Goal: Transaction & Acquisition: Purchase product/service

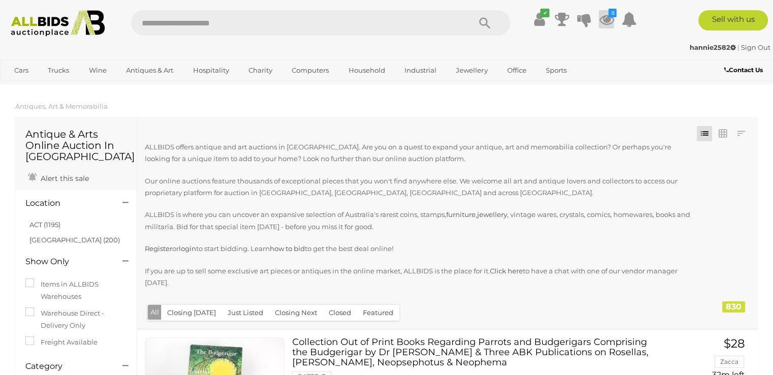
click at [608, 17] on icon "8" at bounding box center [612, 13] width 8 height 9
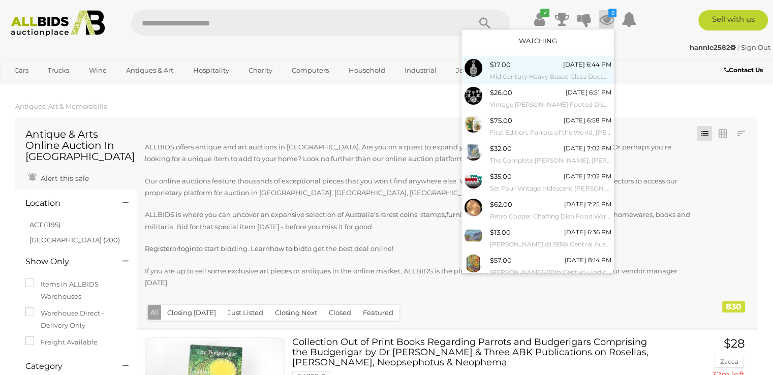
click at [545, 77] on small "Mid Century Heavy Based Glass Decanter with Stopper" at bounding box center [550, 76] width 121 height 11
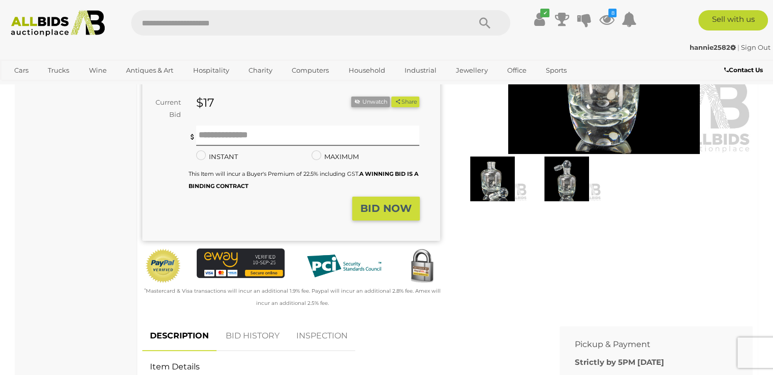
scroll to position [254, 0]
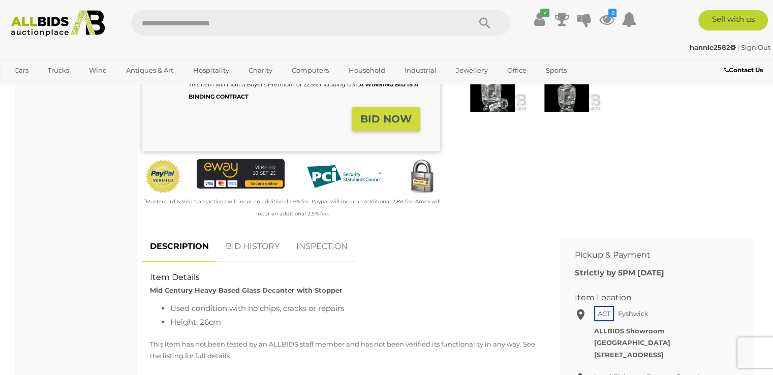
click at [269, 246] on link "BID HISTORY" at bounding box center [252, 247] width 69 height 30
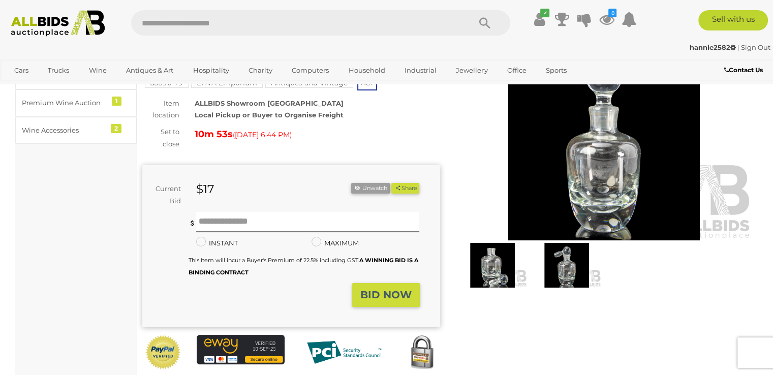
scroll to position [102, 0]
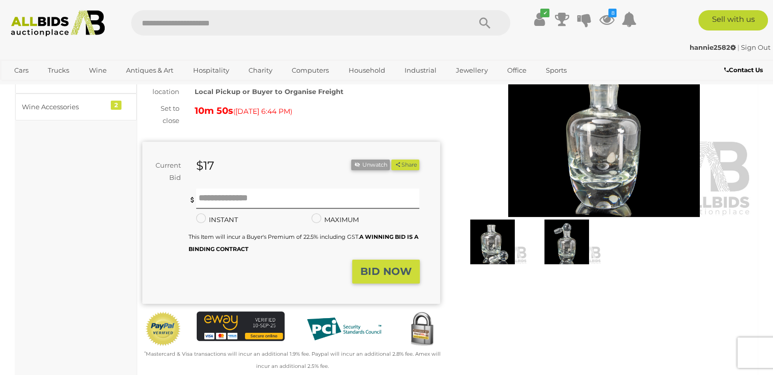
click at [586, 168] on img at bounding box center [604, 121] width 298 height 192
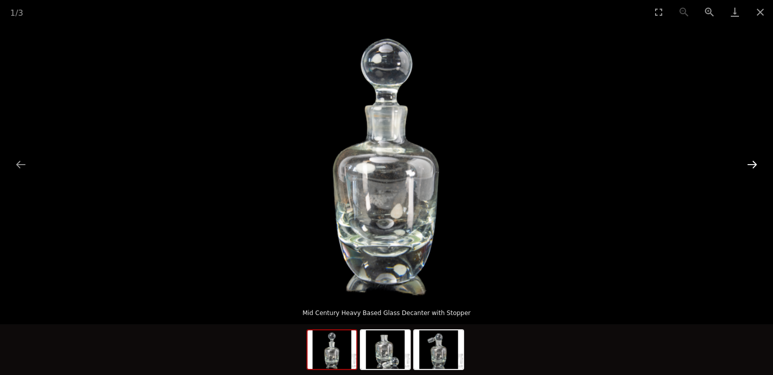
click at [750, 164] on button "Next slide" at bounding box center [751, 164] width 21 height 20
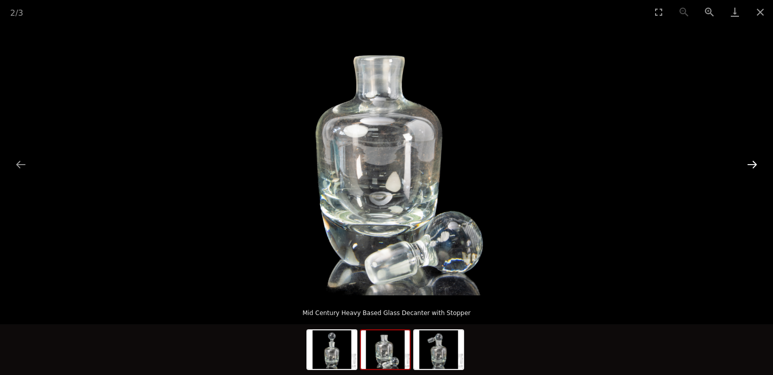
click at [750, 164] on button "Next slide" at bounding box center [751, 164] width 21 height 20
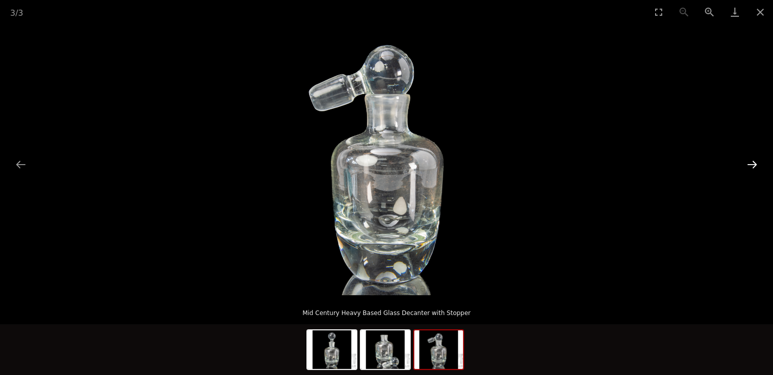
click at [750, 164] on button "Next slide" at bounding box center [751, 164] width 21 height 20
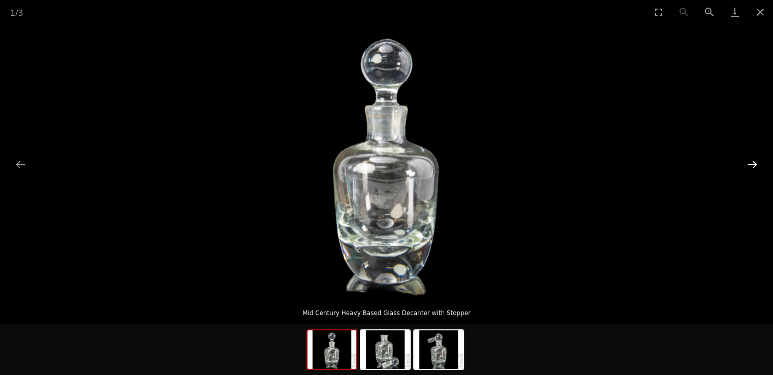
click at [750, 164] on button "Next slide" at bounding box center [751, 164] width 21 height 20
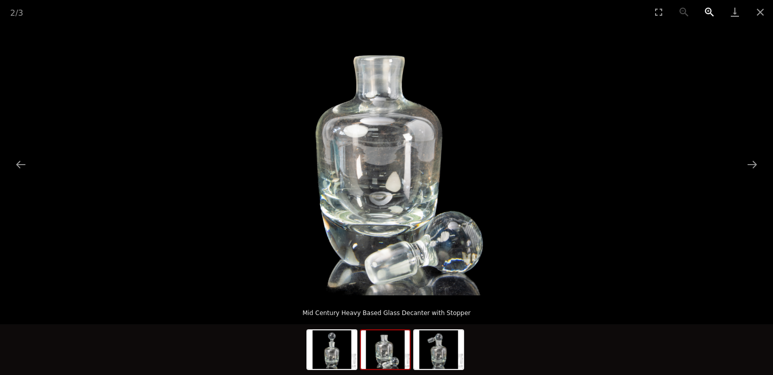
click at [709, 12] on button "Zoom in" at bounding box center [709, 12] width 25 height 24
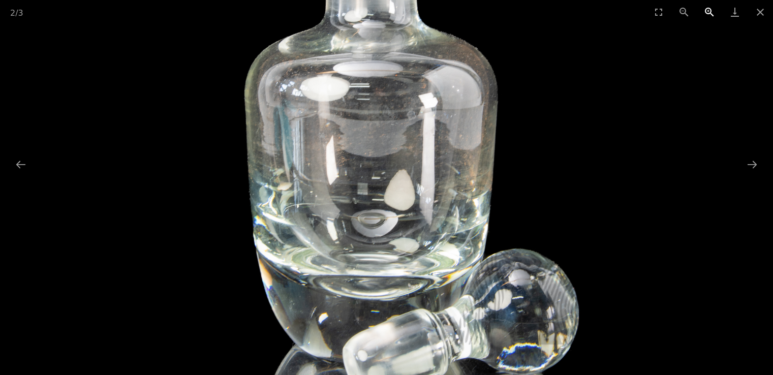
click at [709, 12] on button "Zoom in" at bounding box center [709, 12] width 25 height 24
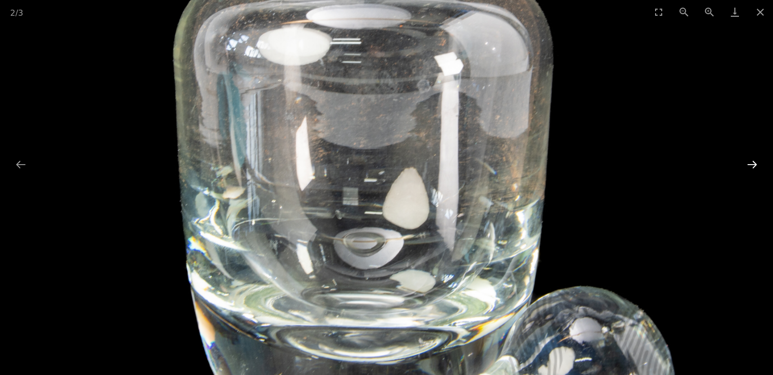
click at [753, 165] on button "Next slide" at bounding box center [751, 164] width 21 height 20
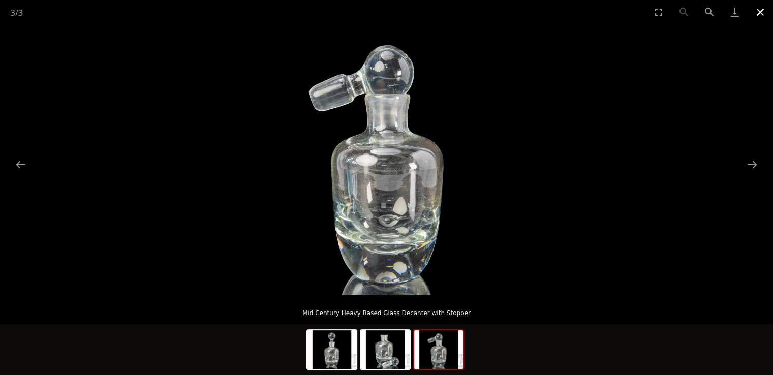
click at [763, 9] on button "Close gallery" at bounding box center [760, 12] width 25 height 24
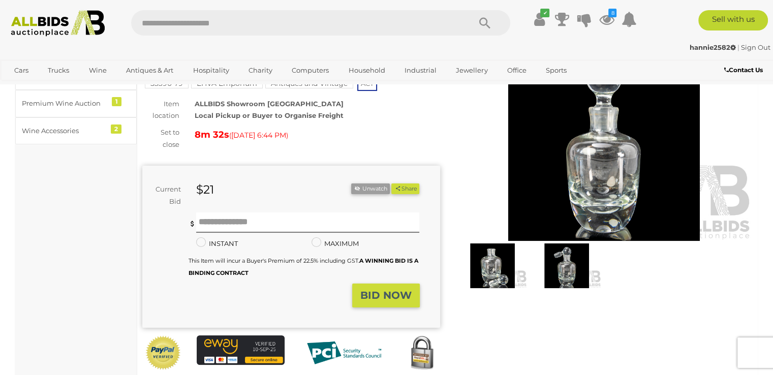
scroll to position [102, 0]
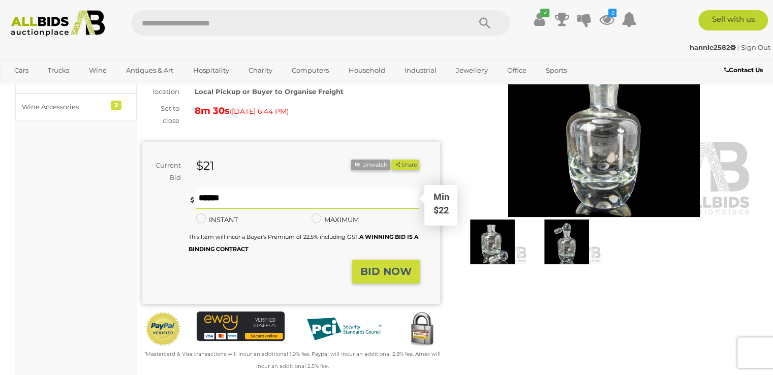
click at [226, 199] on input "text" at bounding box center [308, 199] width 224 height 20
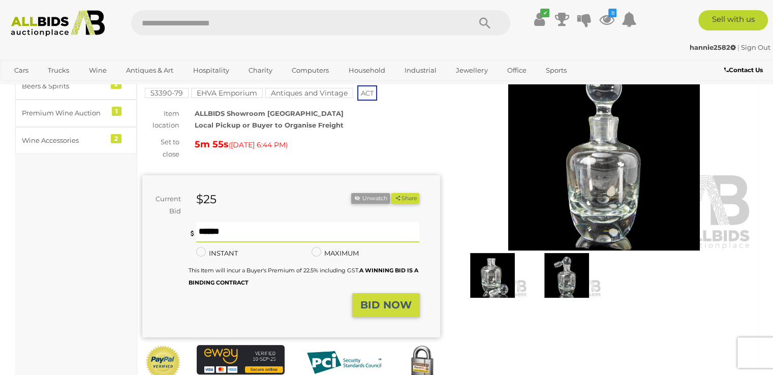
scroll to position [51, 0]
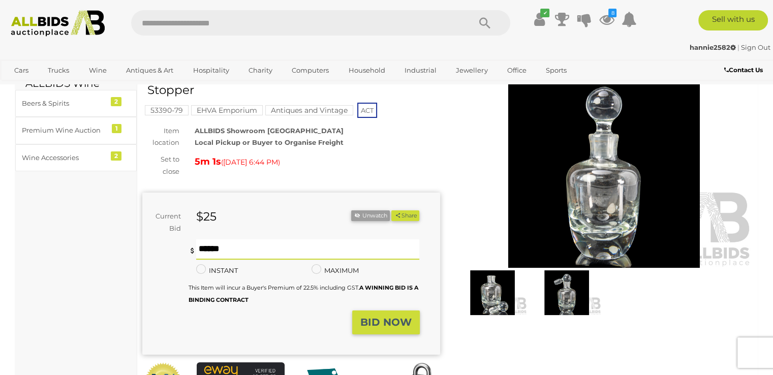
type input "**"
click at [390, 318] on strong "BID NOW" at bounding box center [385, 322] width 51 height 12
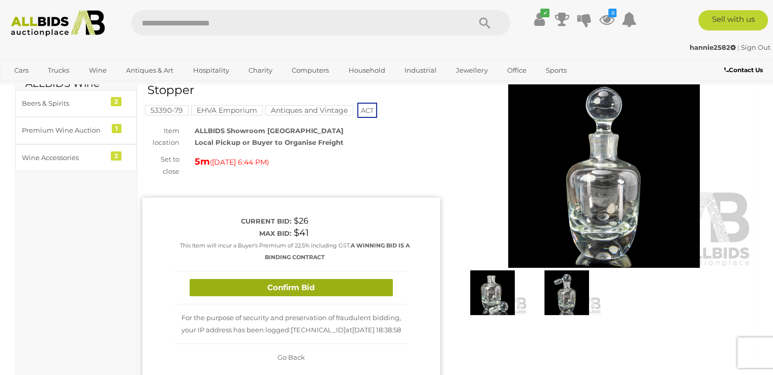
click at [379, 288] on button "Confirm Bid" at bounding box center [291, 288] width 203 height 18
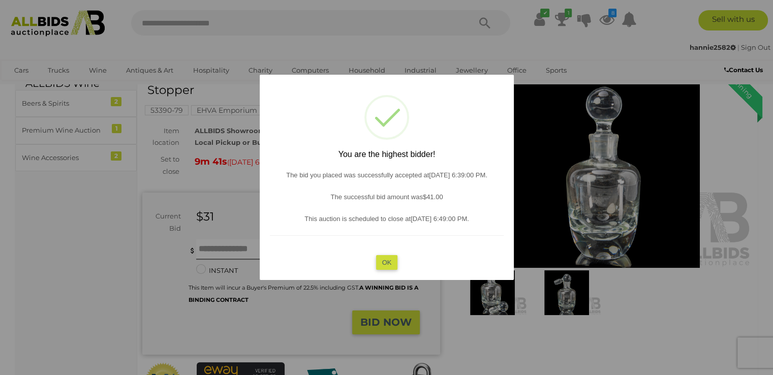
click at [388, 261] on button "OK" at bounding box center [387, 262] width 22 height 15
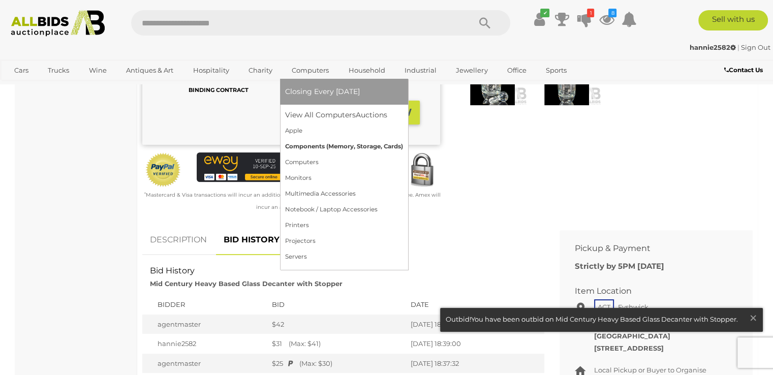
scroll to position [305, 0]
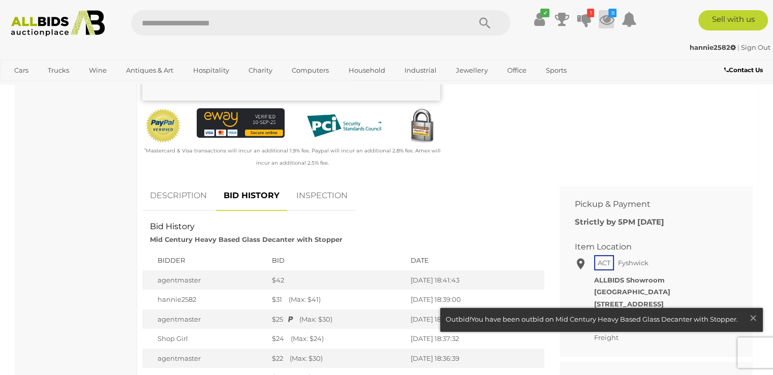
click at [604, 12] on icon at bounding box center [606, 19] width 15 height 18
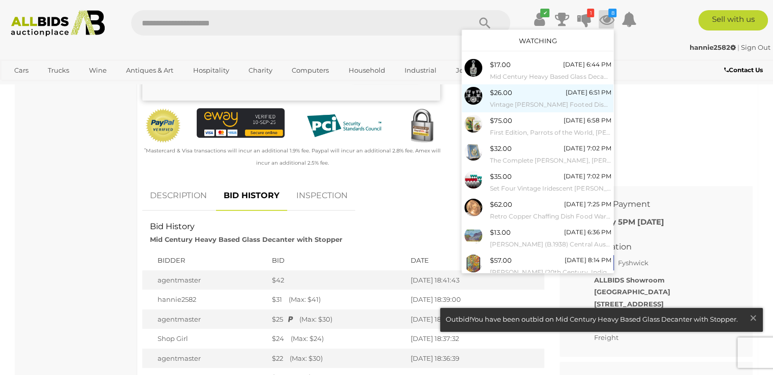
click at [504, 96] on span "$26.00" at bounding box center [501, 92] width 22 height 8
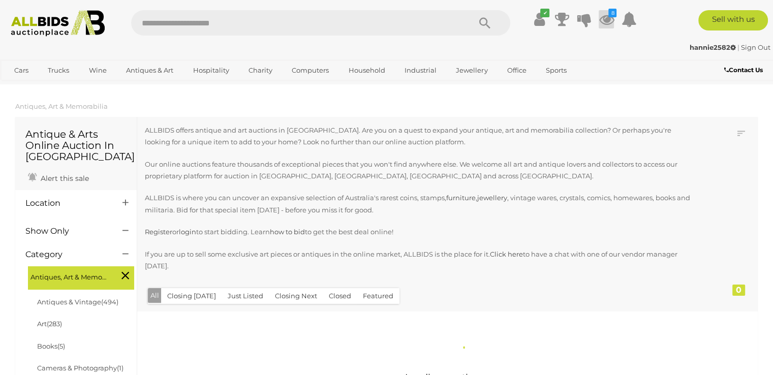
click at [606, 9] on div "✔ Track & Trace 8" at bounding box center [386, 19] width 773 height 39
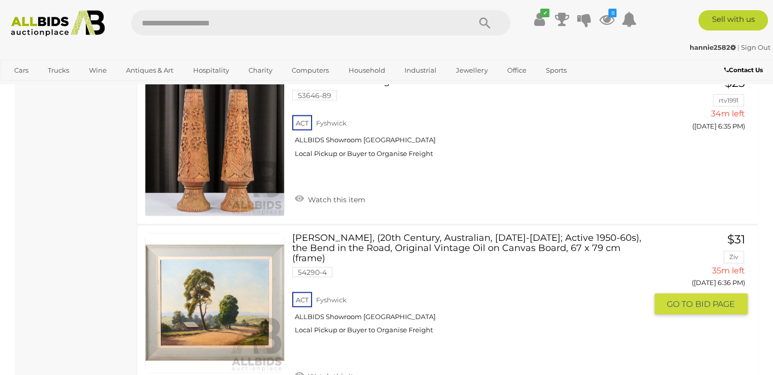
scroll to position [2135, 0]
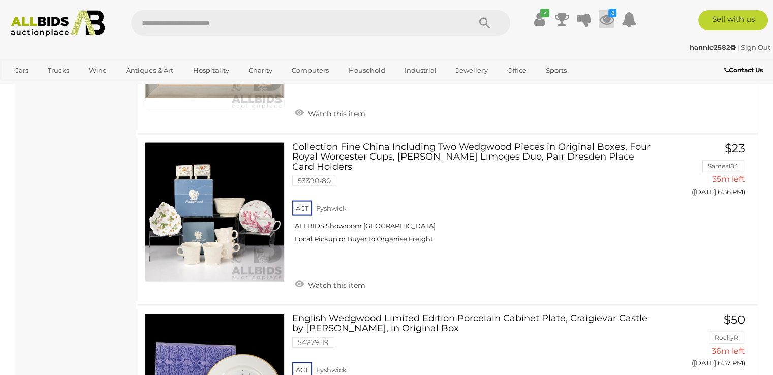
click at [609, 16] on icon "8" at bounding box center [612, 13] width 8 height 9
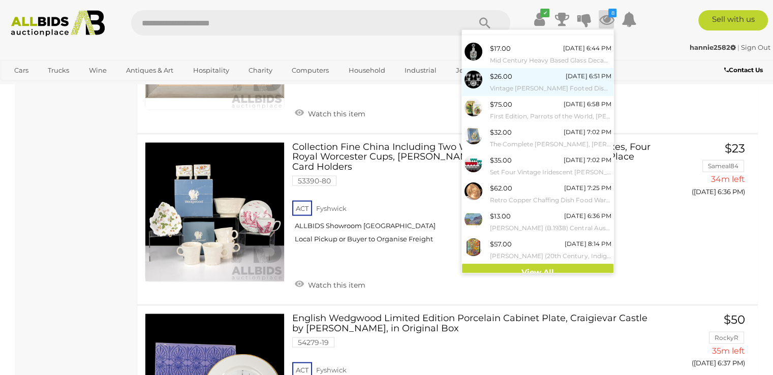
scroll to position [24, 0]
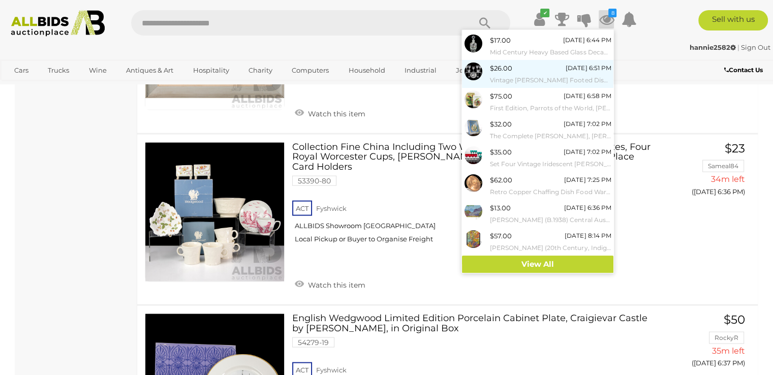
click at [546, 79] on small "Vintage [PERSON_NAME] Footed Dish Along with Set Seven Crystal Wine Glasses" at bounding box center [550, 80] width 121 height 11
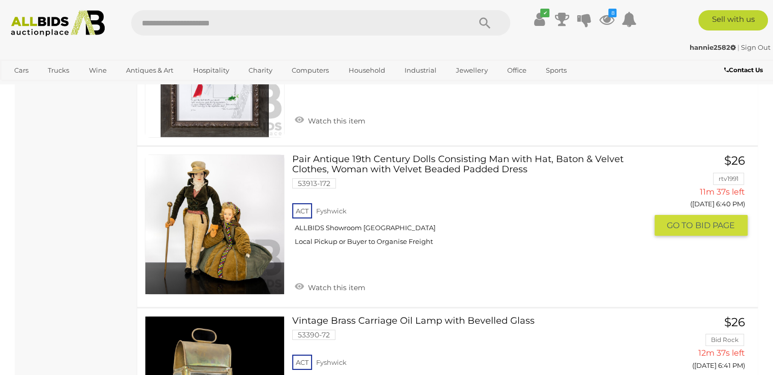
scroll to position [3354, 0]
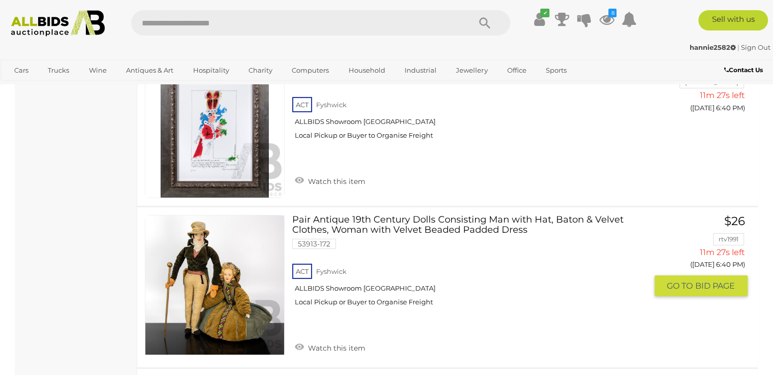
click at [261, 225] on link at bounding box center [215, 285] width 140 height 140
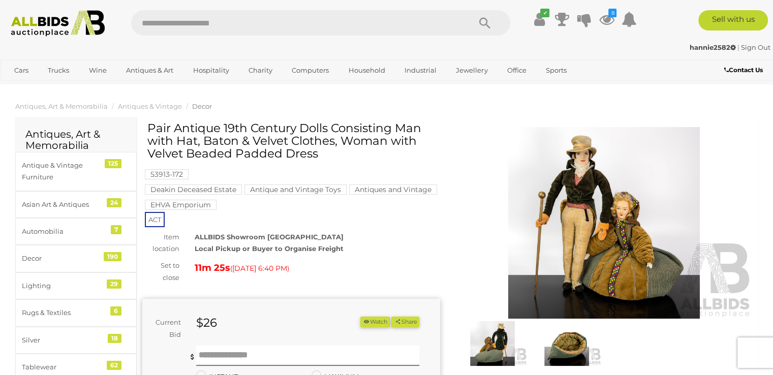
click at [617, 226] on img at bounding box center [604, 223] width 298 height 192
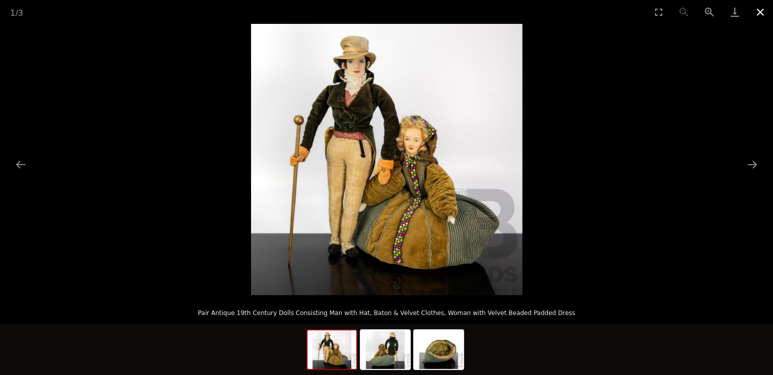
click at [762, 9] on button "Close gallery" at bounding box center [760, 12] width 25 height 24
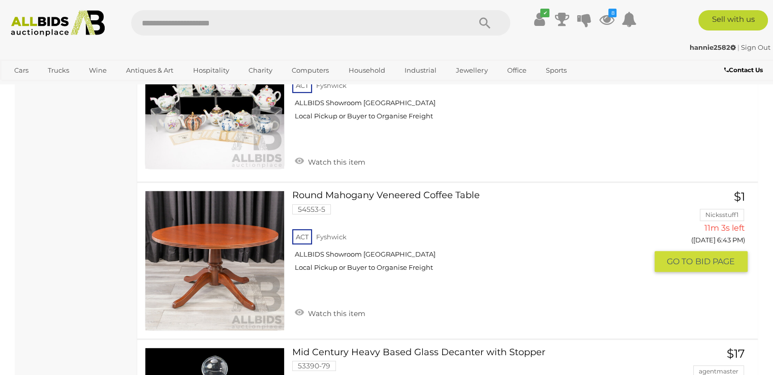
scroll to position [4180, 0]
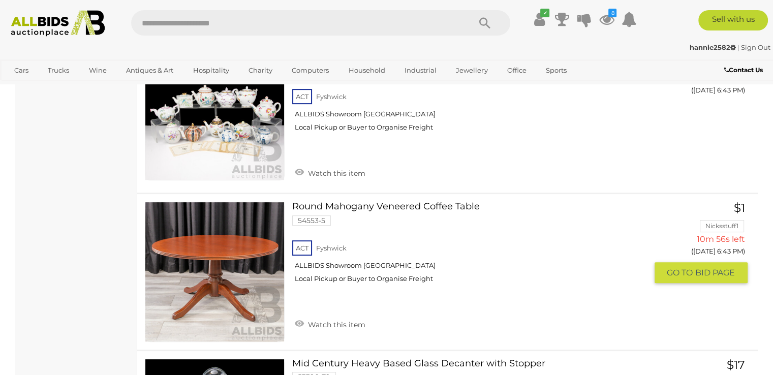
click at [222, 202] on link at bounding box center [215, 272] width 140 height 140
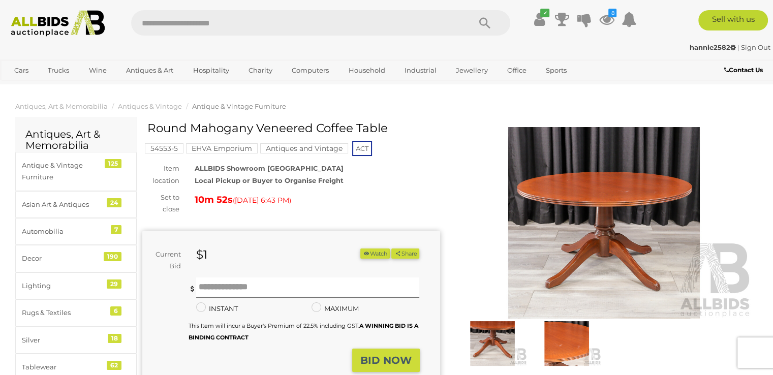
click at [574, 226] on img at bounding box center [604, 223] width 298 height 192
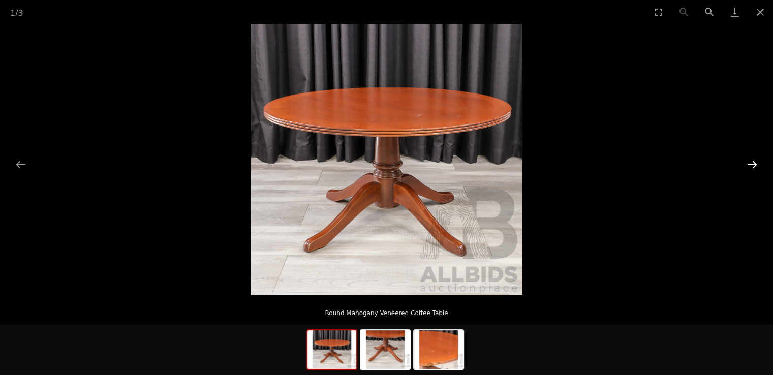
click at [752, 162] on button "Next slide" at bounding box center [751, 164] width 21 height 20
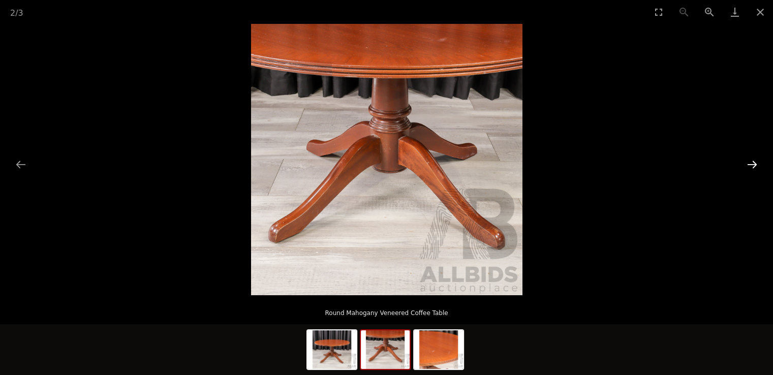
click at [752, 162] on button "Next slide" at bounding box center [751, 164] width 21 height 20
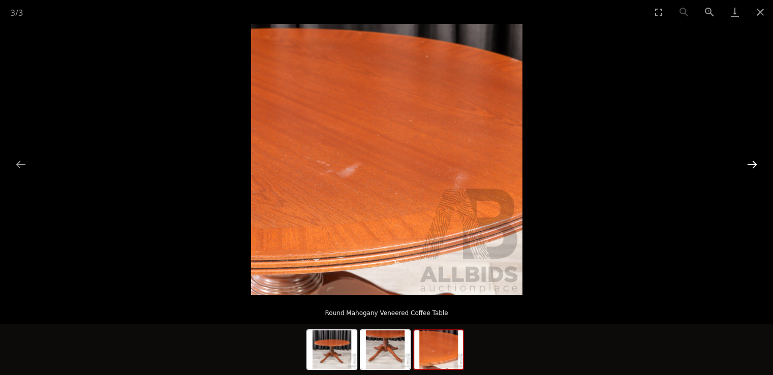
click at [751, 162] on button "Next slide" at bounding box center [751, 164] width 21 height 20
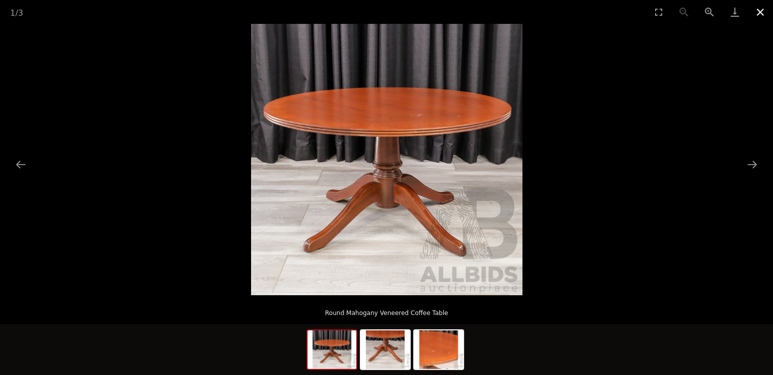
click at [756, 8] on button "Close gallery" at bounding box center [760, 12] width 25 height 24
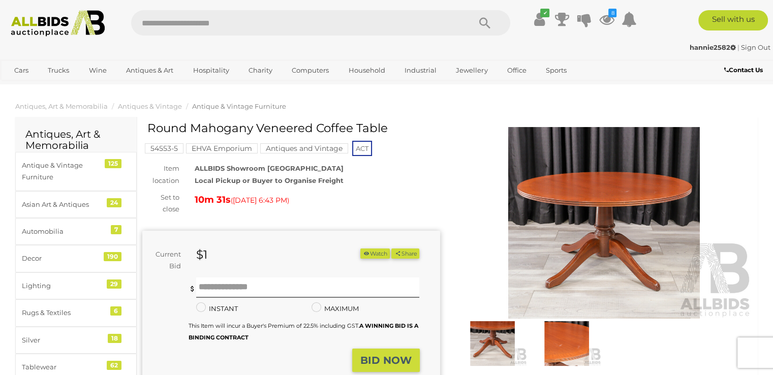
click at [585, 197] on img at bounding box center [604, 223] width 298 height 192
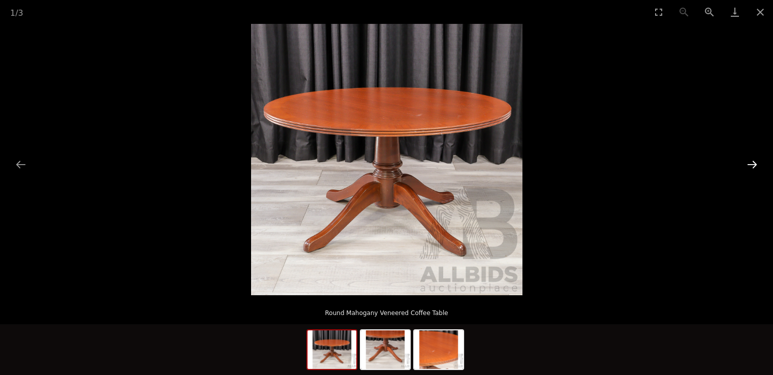
click at [751, 162] on button "Next slide" at bounding box center [751, 164] width 21 height 20
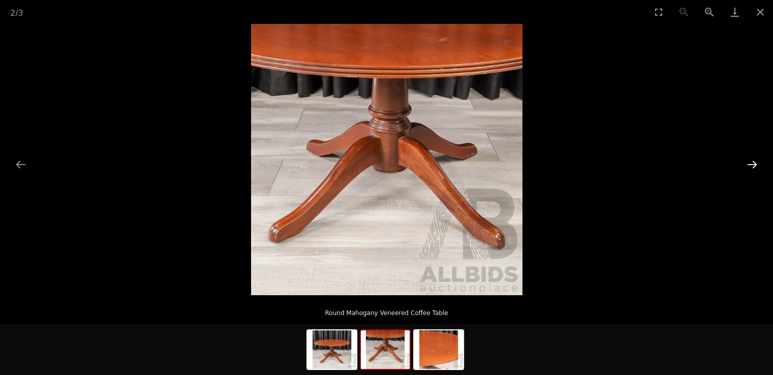
click at [749, 162] on button "Next slide" at bounding box center [751, 164] width 21 height 20
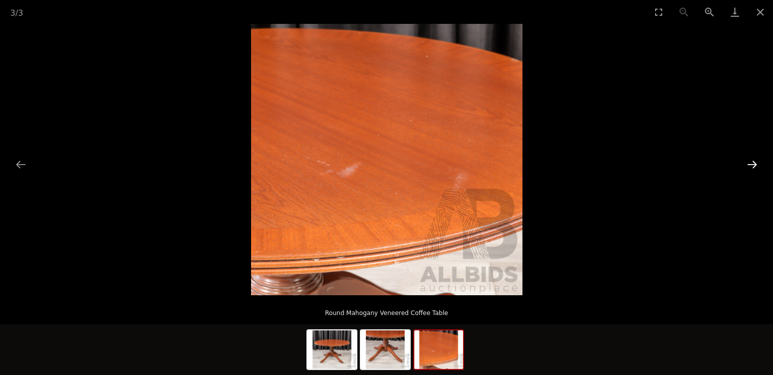
click at [749, 162] on button "Next slide" at bounding box center [751, 164] width 21 height 20
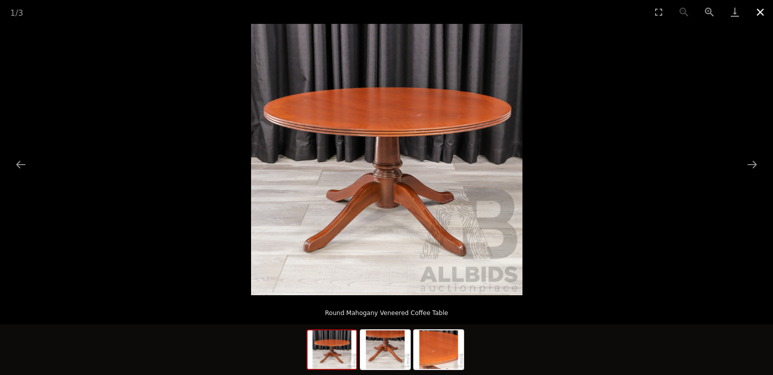
click at [760, 11] on button "Close gallery" at bounding box center [760, 12] width 25 height 24
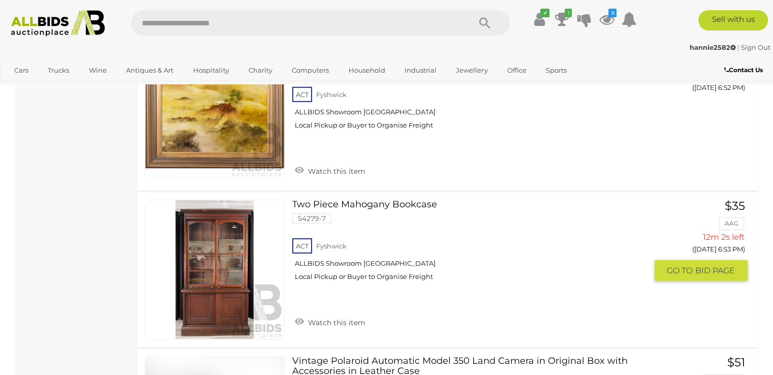
scroll to position [6958, 0]
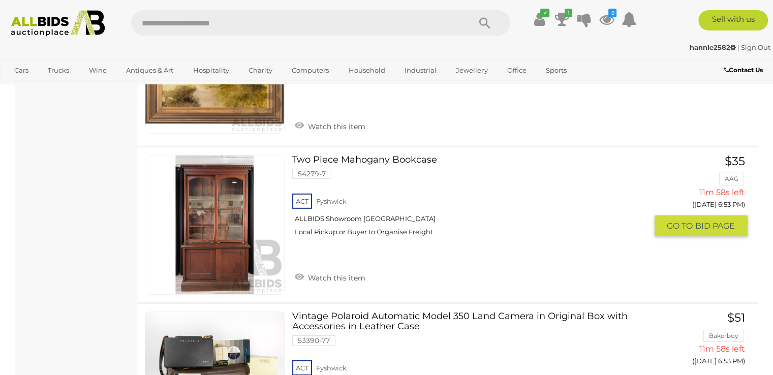
click at [226, 165] on link at bounding box center [215, 225] width 140 height 140
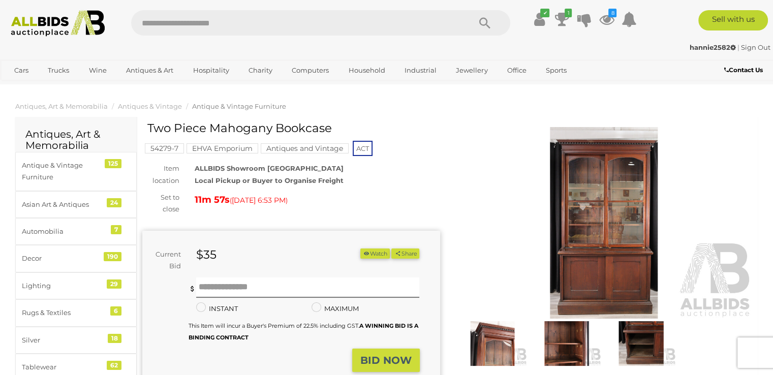
click at [601, 212] on img at bounding box center [604, 223] width 298 height 192
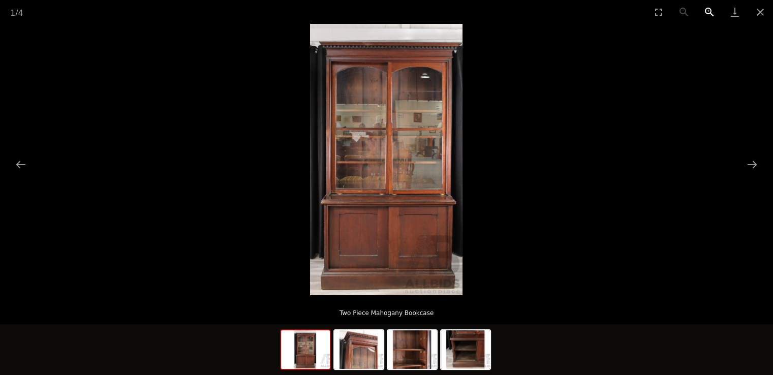
click at [709, 11] on button "Zoom in" at bounding box center [709, 12] width 25 height 24
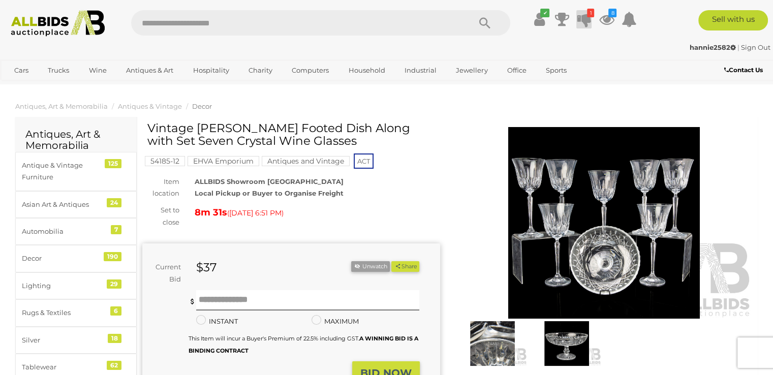
click at [587, 11] on icon "1" at bounding box center [590, 13] width 7 height 9
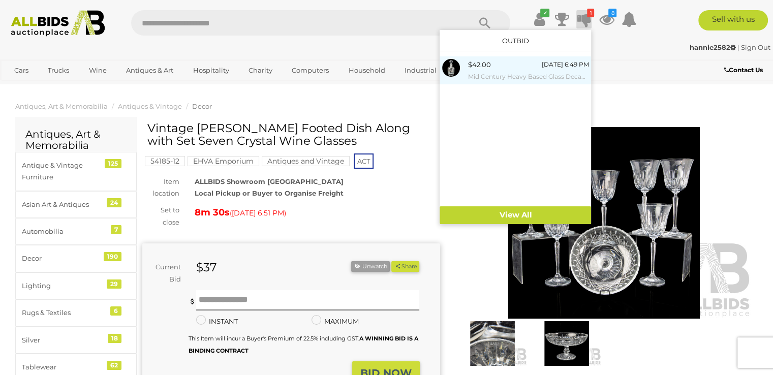
click at [504, 72] on small "Mid Century Heavy Based Glass Decanter with Stopper" at bounding box center [528, 76] width 121 height 11
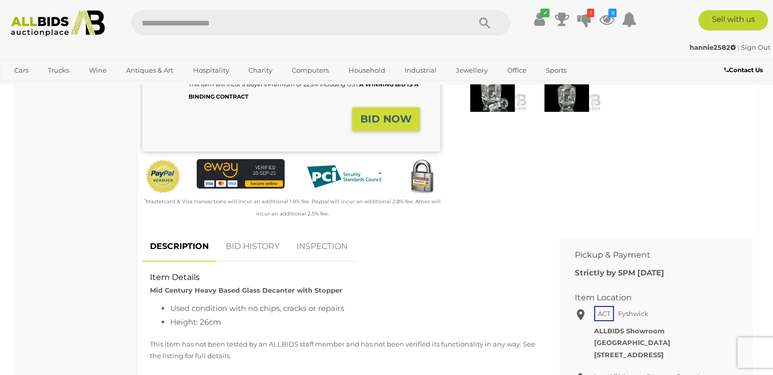
scroll to position [254, 0]
click at [250, 243] on link "BID HISTORY" at bounding box center [252, 247] width 69 height 30
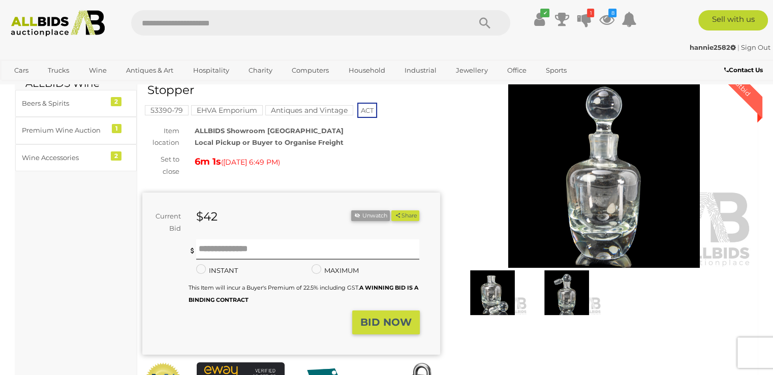
scroll to position [0, 0]
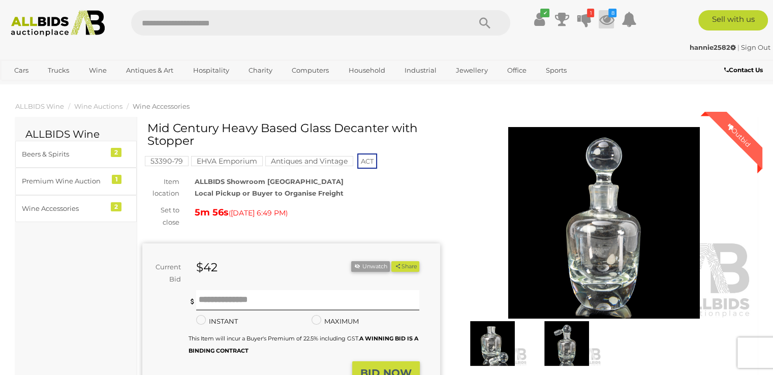
click at [604, 15] on icon at bounding box center [606, 19] width 15 height 18
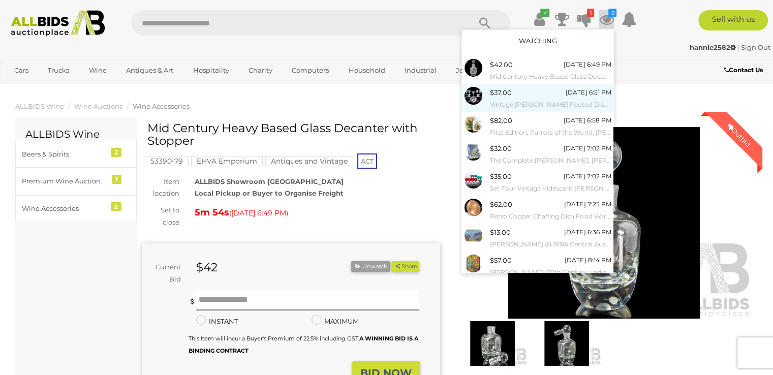
click at [544, 94] on div "$37.00 [DATE] 6:51 PM Vintage [PERSON_NAME] Footed Dish Along with Set Seven Cr…" at bounding box center [550, 98] width 121 height 23
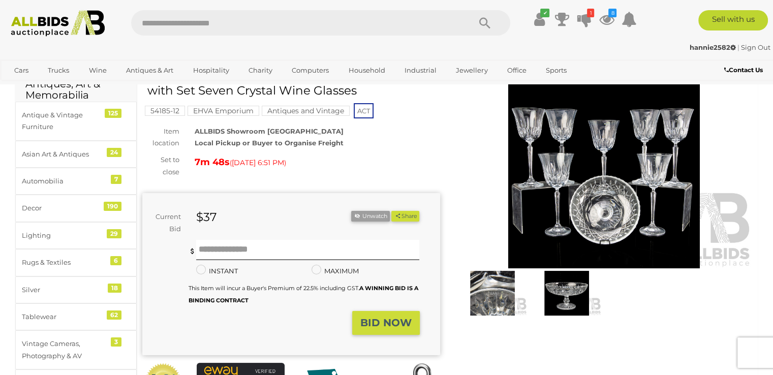
scroll to position [102, 0]
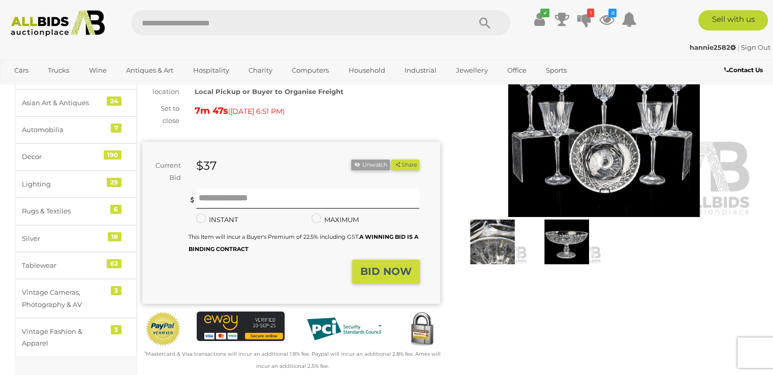
click at [481, 236] on img at bounding box center [492, 242] width 69 height 45
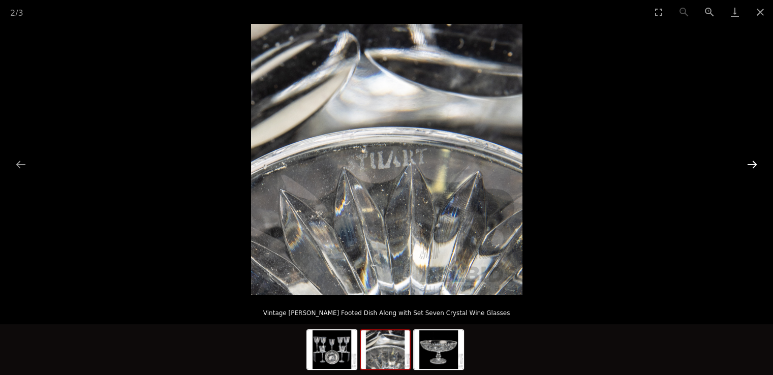
click at [746, 162] on button "Next slide" at bounding box center [751, 164] width 21 height 20
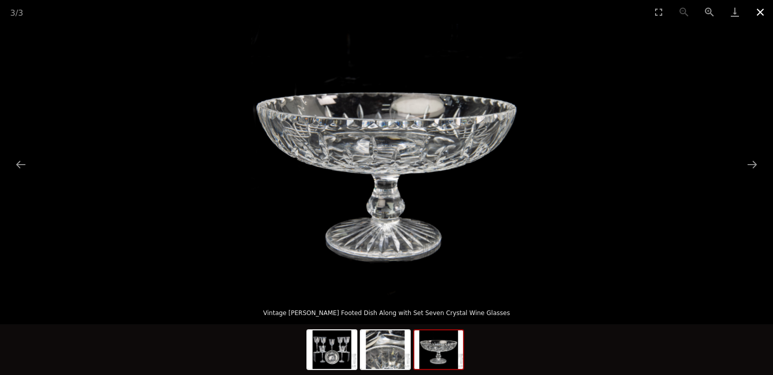
click at [759, 8] on button "Close gallery" at bounding box center [760, 12] width 25 height 24
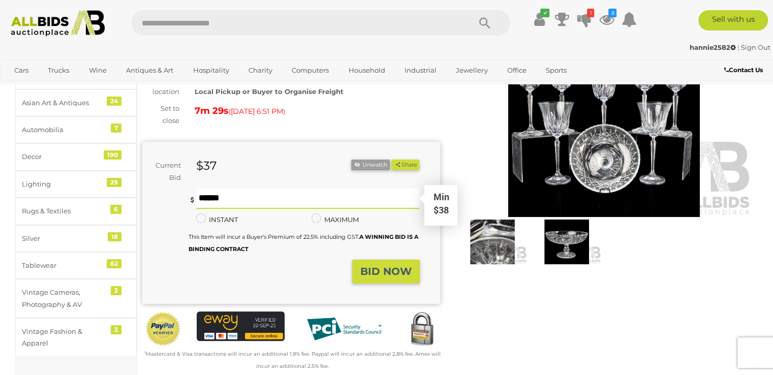
click at [206, 197] on input "text" at bounding box center [308, 199] width 224 height 20
type input "**"
click at [381, 267] on strong "BID NOW" at bounding box center [385, 271] width 51 height 12
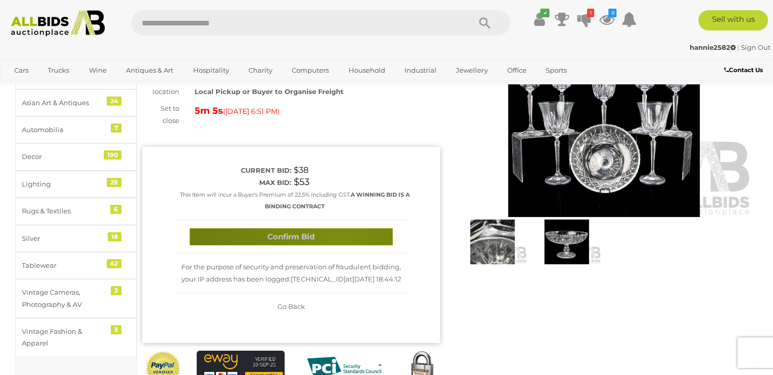
click at [341, 234] on button "Confirm Bid" at bounding box center [291, 237] width 203 height 18
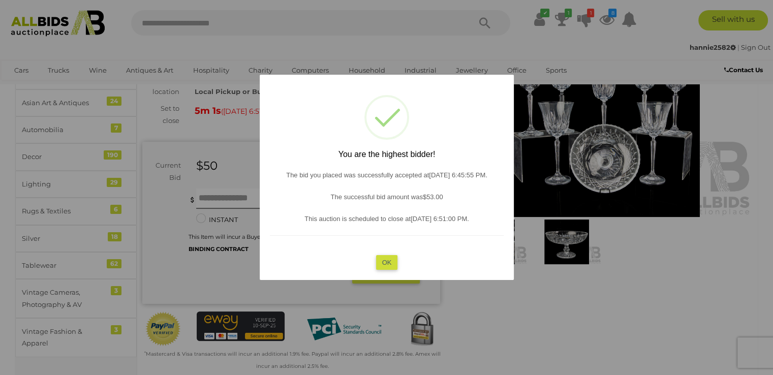
click at [385, 260] on button "OK" at bounding box center [387, 262] width 22 height 15
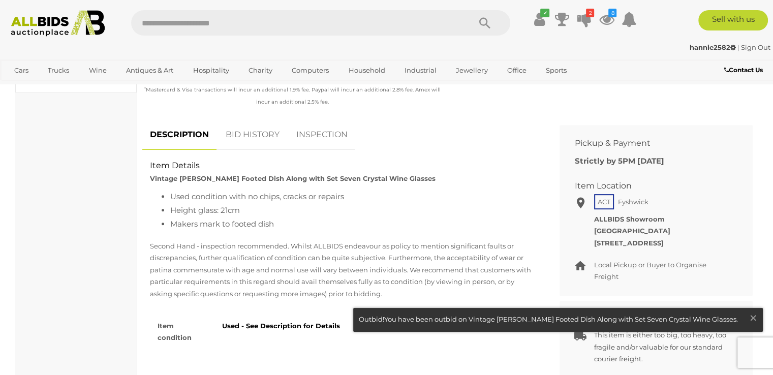
scroll to position [305, 0]
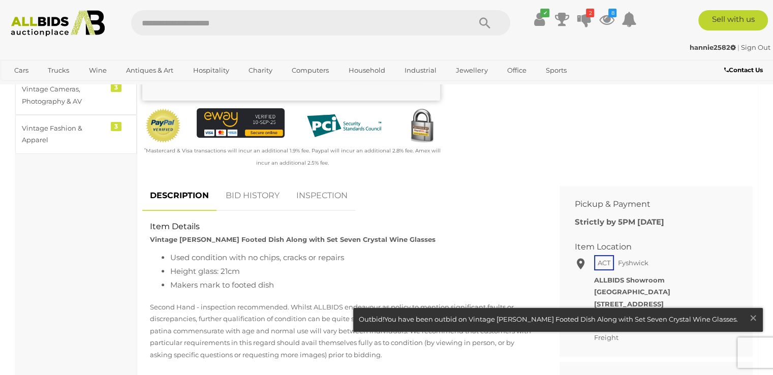
click at [253, 192] on link "BID HISTORY" at bounding box center [252, 196] width 69 height 30
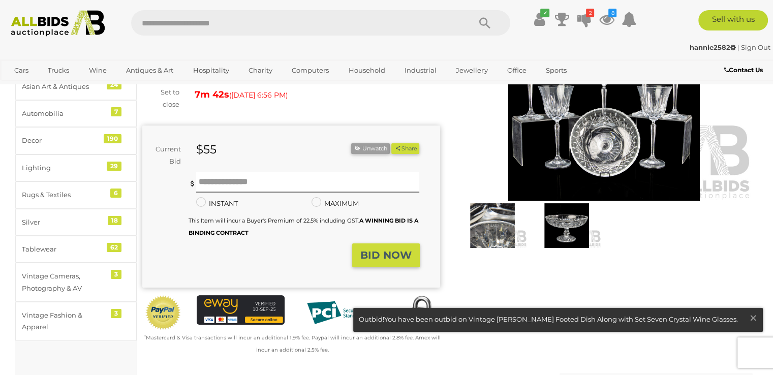
scroll to position [51, 0]
